Goal: Task Accomplishment & Management: Use online tool/utility

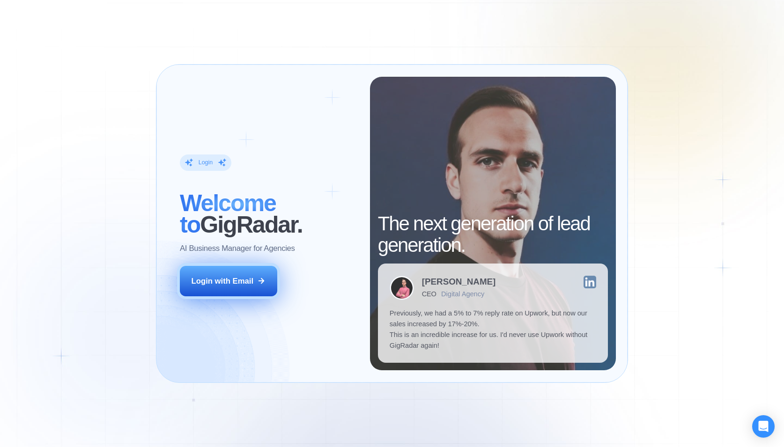
click at [233, 275] on button "Login with Email" at bounding box center [228, 281] width 97 height 30
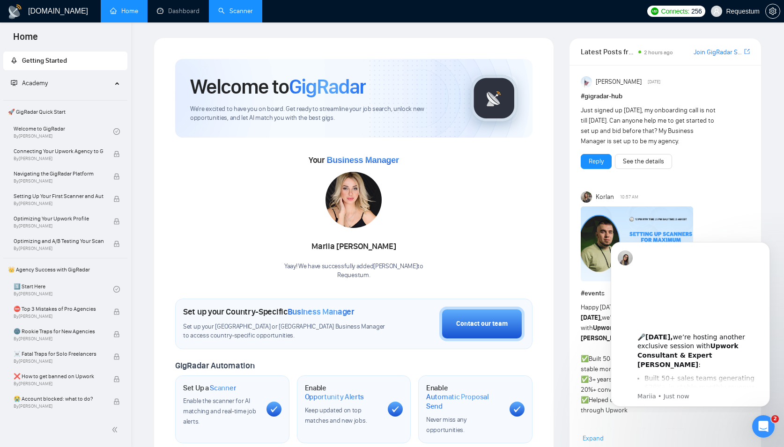
click at [233, 13] on link "Scanner" at bounding box center [235, 11] width 35 height 8
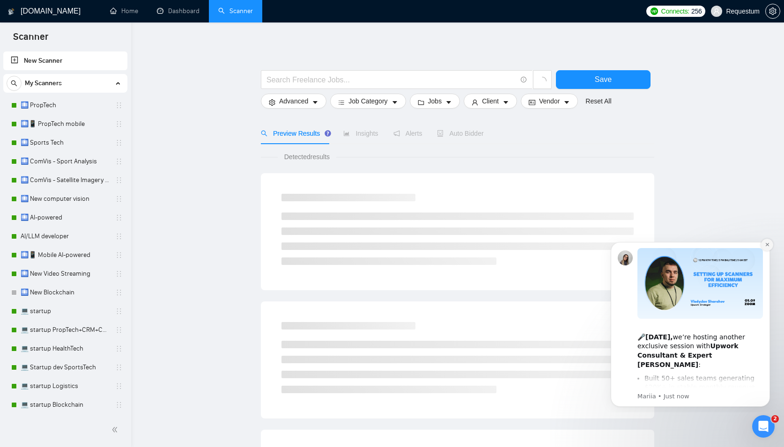
click at [766, 244] on icon "Dismiss notification" at bounding box center [766, 244] width 3 height 3
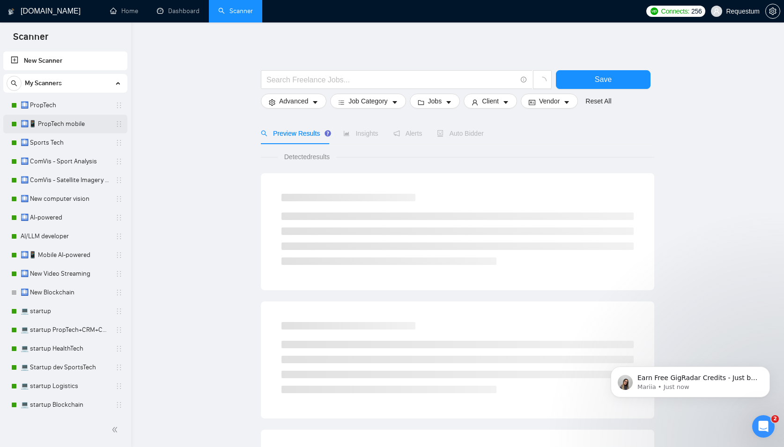
click at [43, 120] on link "🛄📱 PropTech mobile" at bounding box center [65, 124] width 89 height 19
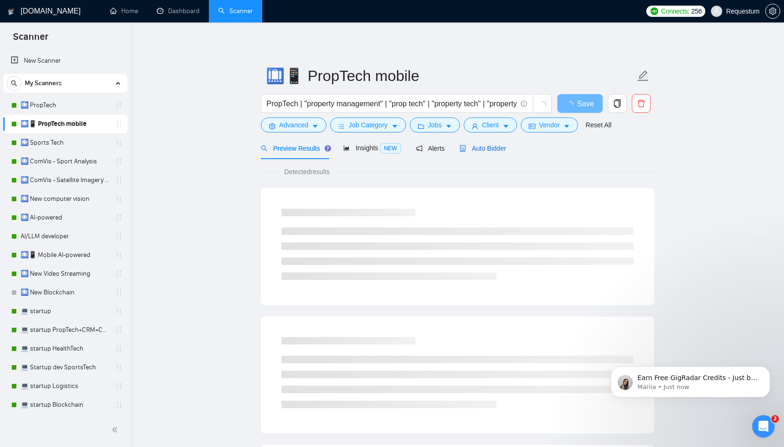
click at [499, 151] on span "Auto Bidder" at bounding box center [482, 148] width 46 height 7
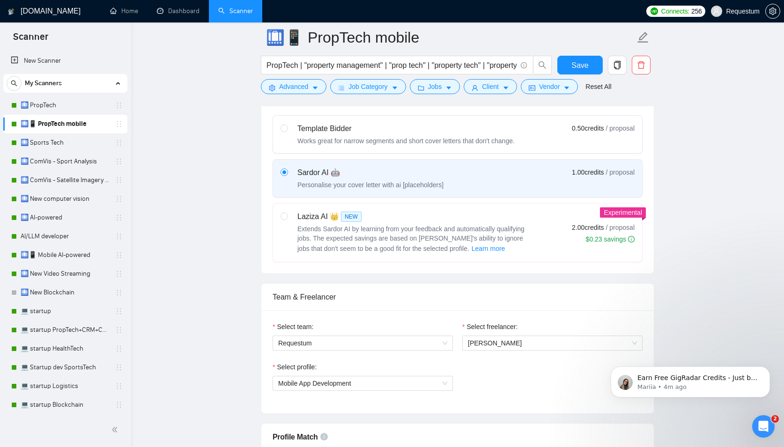
scroll to position [281, 0]
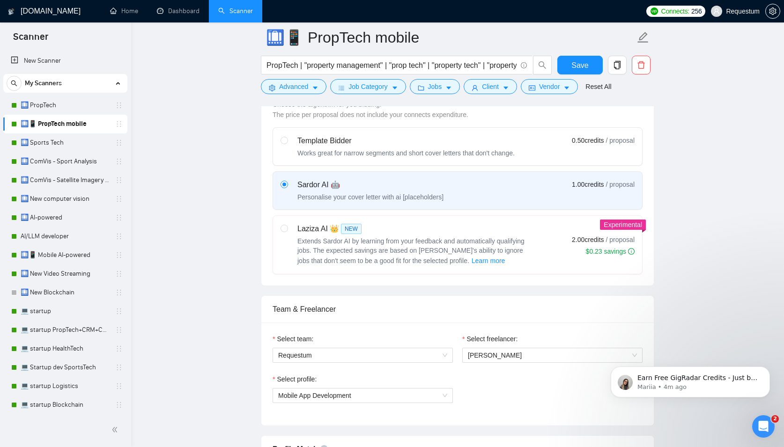
click at [288, 138] on div "Template Bidder Works great for narrow segments and short cover letters that do…" at bounding box center [398, 146] width 234 height 22
click at [287, 138] on input "radio" at bounding box center [284, 140] width 7 height 7
radio input "true"
radio input "false"
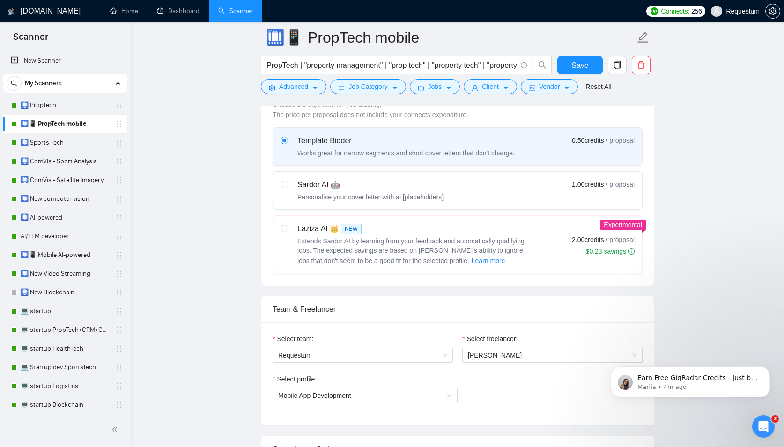
click at [458, 139] on div "Template Bidder" at bounding box center [405, 140] width 217 height 11
click at [287, 139] on input "radio" at bounding box center [284, 140] width 7 height 7
click at [446, 143] on div "Template Bidder" at bounding box center [405, 140] width 217 height 11
click at [287, 143] on input "radio" at bounding box center [284, 140] width 7 height 7
click at [321, 189] on div "Sardor AI 🤖" at bounding box center [370, 184] width 146 height 11
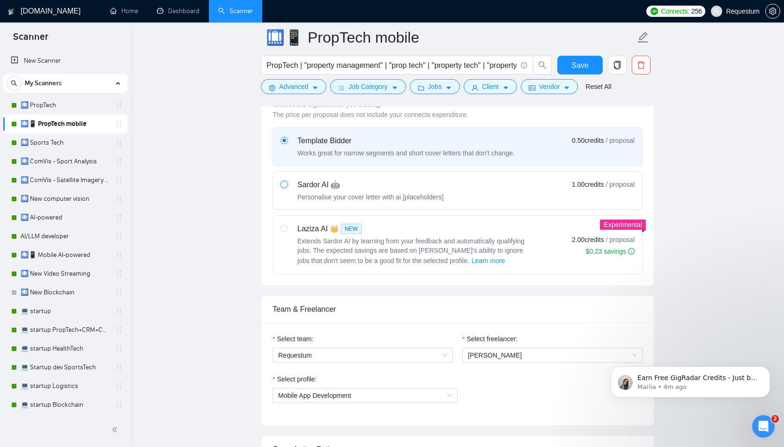
click at [287, 187] on input "radio" at bounding box center [284, 184] width 7 height 7
radio input "true"
radio input "false"
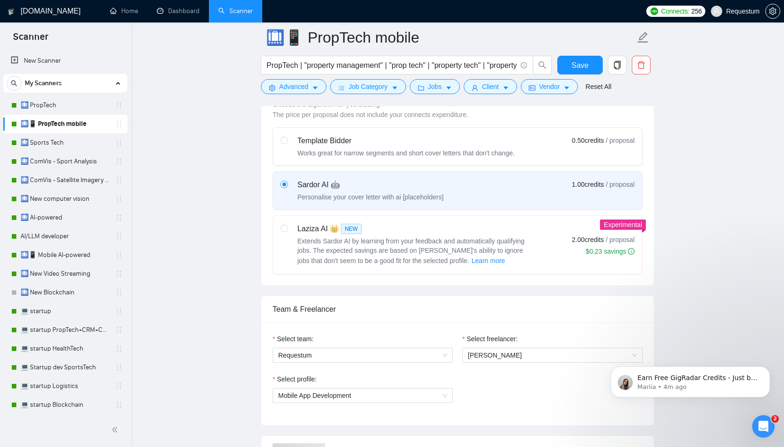
click at [432, 151] on div "Works great for narrow segments and short cover letters that don't change." at bounding box center [405, 152] width 217 height 9
click at [287, 143] on input "radio" at bounding box center [284, 140] width 7 height 7
radio input "true"
radio input "false"
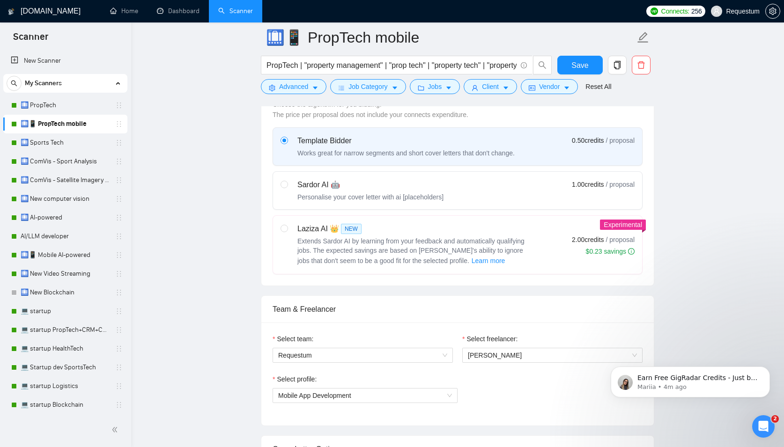
click at [409, 188] on div "Sardor AI 🤖" at bounding box center [370, 184] width 146 height 11
click at [287, 187] on input "radio" at bounding box center [284, 184] width 7 height 7
radio input "true"
radio input "false"
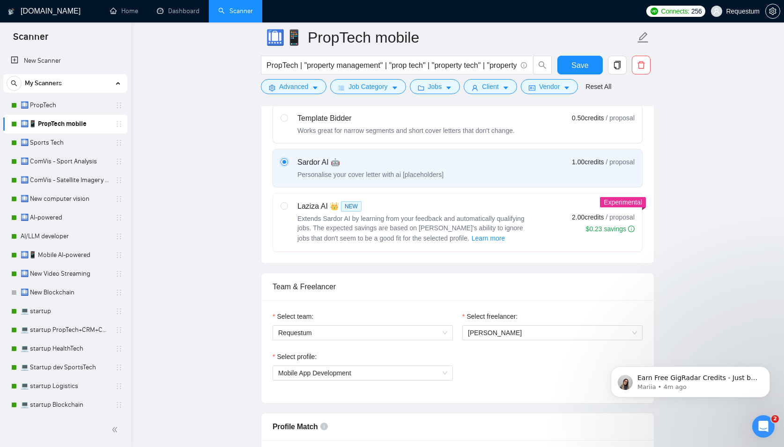
scroll to position [295, 0]
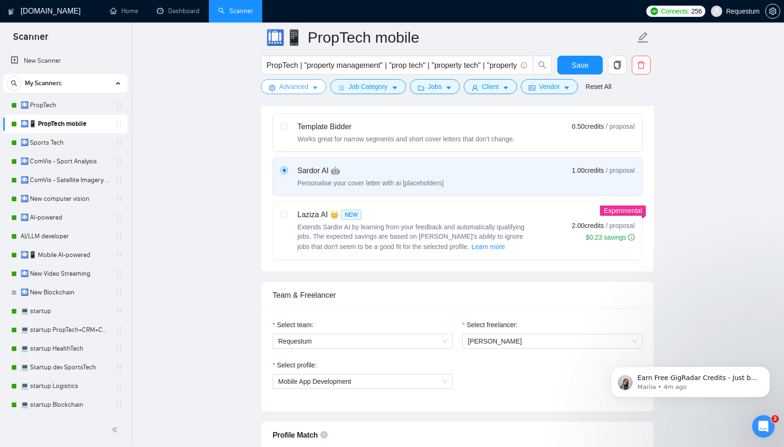
click at [312, 86] on icon "caret-down" at bounding box center [315, 88] width 7 height 7
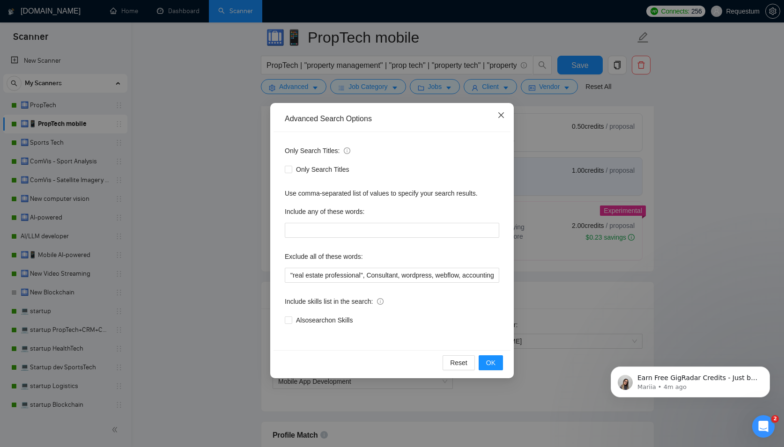
click at [500, 117] on icon "close" at bounding box center [501, 115] width 6 height 6
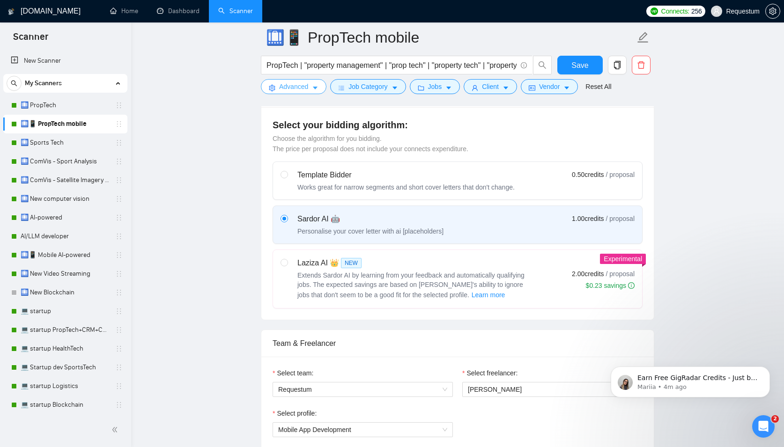
scroll to position [250, 0]
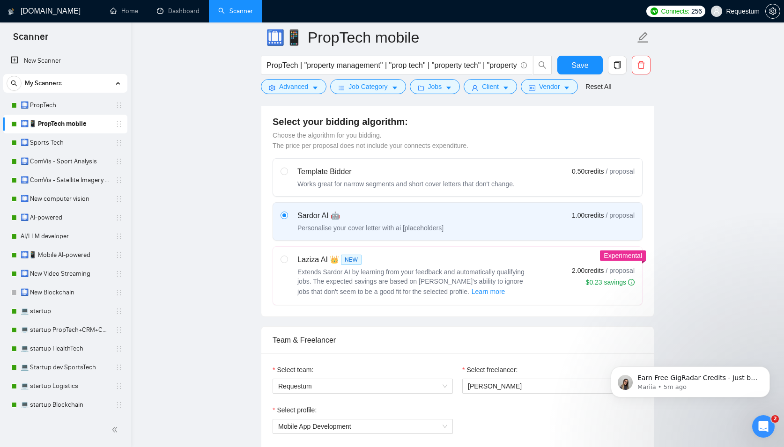
click at [337, 173] on div "Template Bidder" at bounding box center [405, 171] width 217 height 11
click at [287, 173] on input "radio" at bounding box center [284, 171] width 7 height 7
radio input "true"
radio input "false"
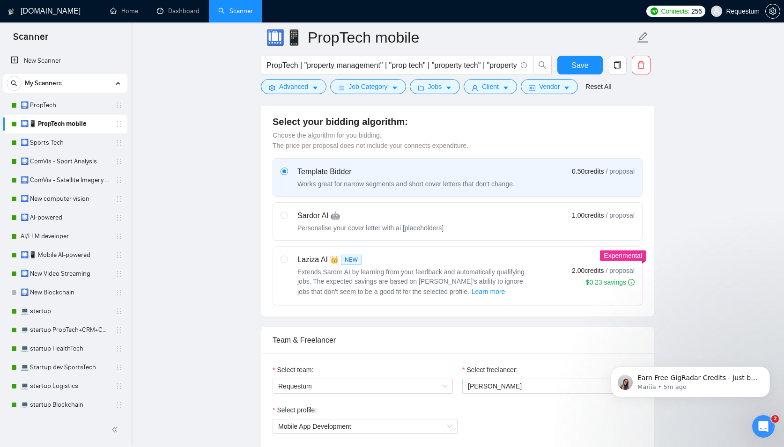
click at [311, 222] on div "Sardor AI 🤖 Personalise your cover letter with ai [placeholders]" at bounding box center [370, 221] width 146 height 22
click at [287, 218] on input "radio" at bounding box center [284, 215] width 7 height 7
radio input "true"
radio input "false"
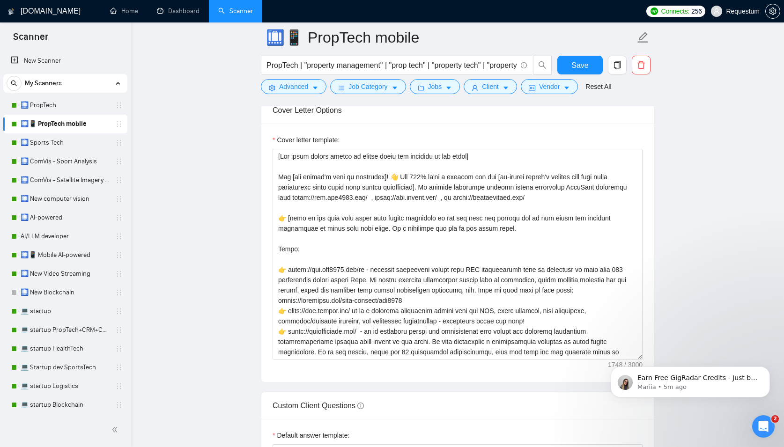
scroll to position [1048, 0]
click at [771, 422] on div "Open Intercom Messenger" at bounding box center [762, 425] width 31 height 31
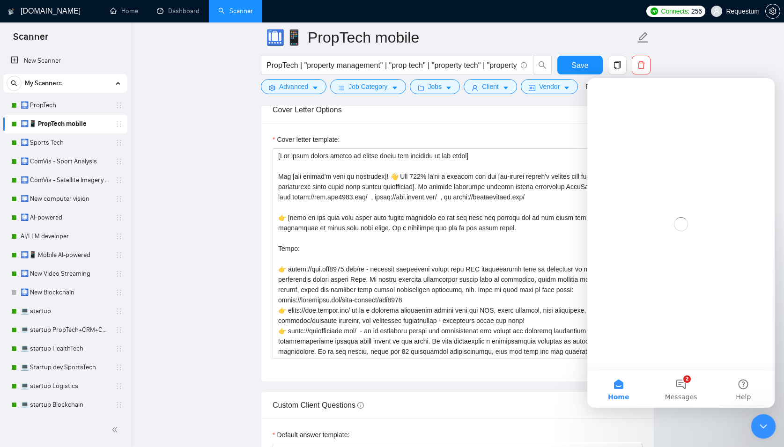
scroll to position [0, 0]
click at [690, 371] on button "2 Messages" at bounding box center [681, 388] width 62 height 37
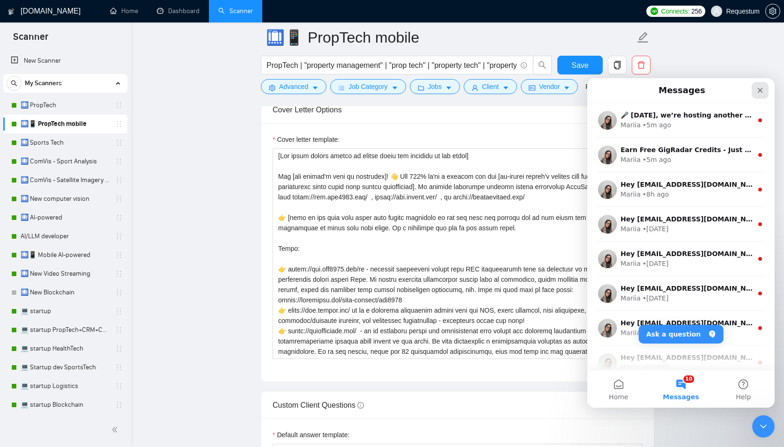
click at [757, 87] on icon "Close" at bounding box center [759, 90] width 7 height 7
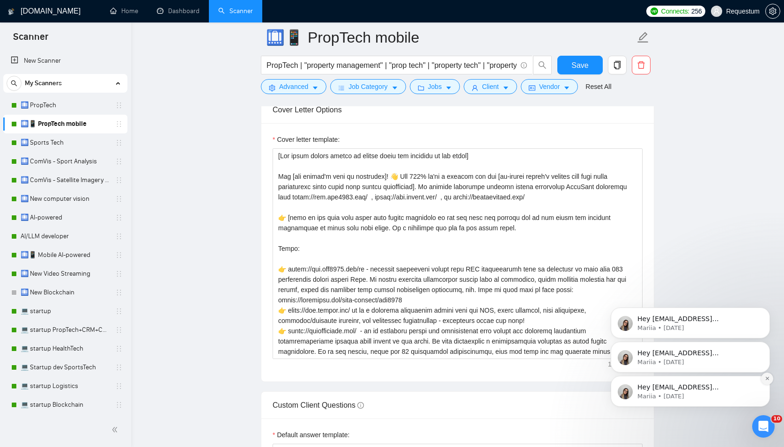
click at [767, 376] on icon "Dismiss notification" at bounding box center [767, 378] width 5 height 5
click at [769, 377] on icon "Dismiss notification" at bounding box center [767, 378] width 5 height 5
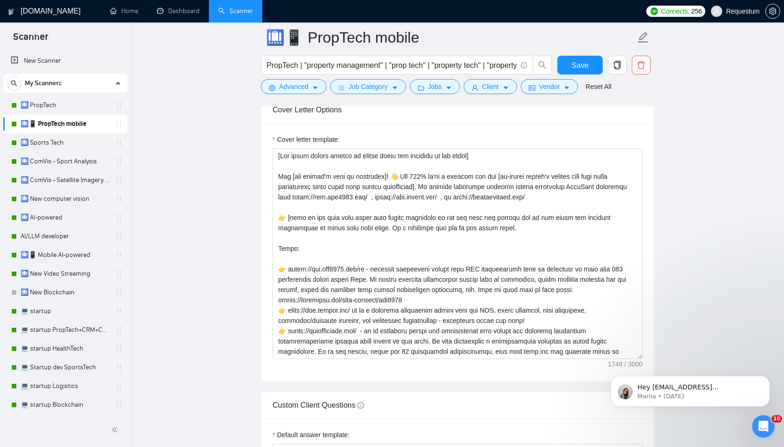
click at [769, 377] on icon "Dismiss notification" at bounding box center [767, 379] width 4 height 4
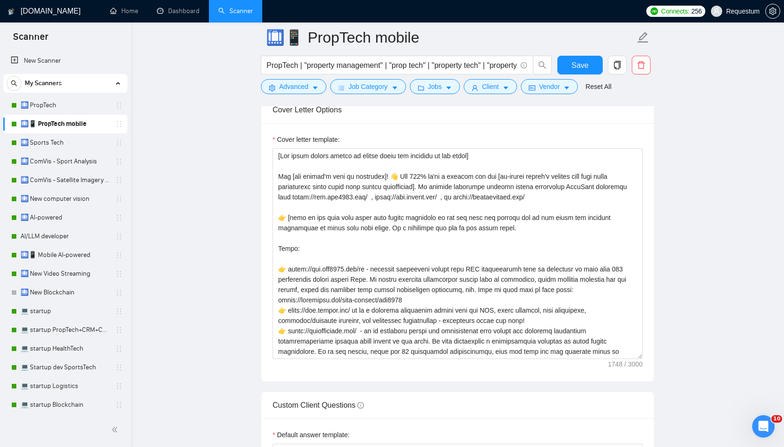
click at [698, 61] on main "🛄📱 PropTech mobile PropTech | "property management" | "prop tech" | "property t…" at bounding box center [457, 389] width 623 height 2800
